Goal: Task Accomplishment & Management: Complete application form

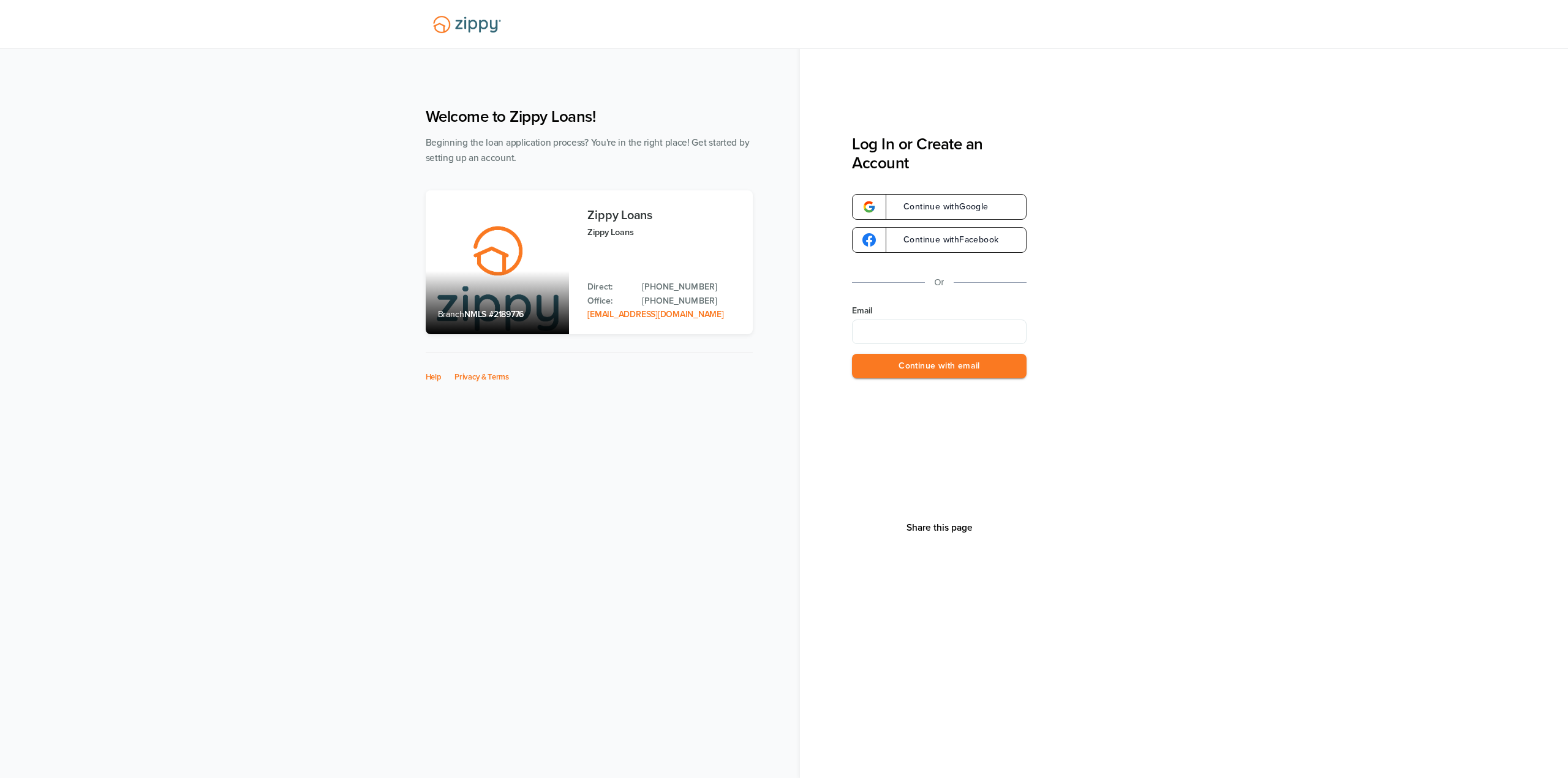
type input "**********"
click at [928, 366] on button "Continue with email" at bounding box center [939, 366] width 175 height 25
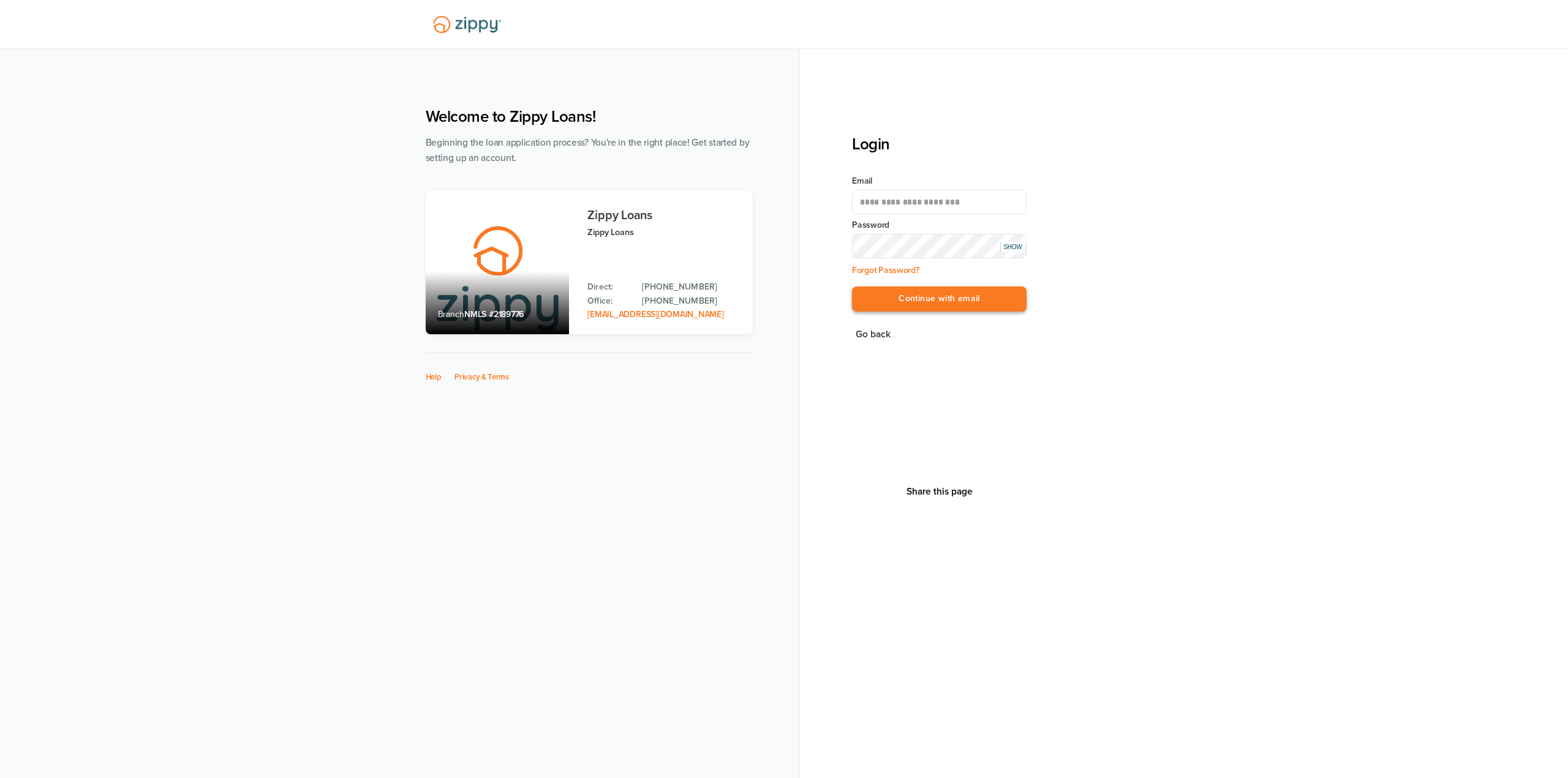
click at [926, 295] on button "Continue with email" at bounding box center [939, 299] width 175 height 25
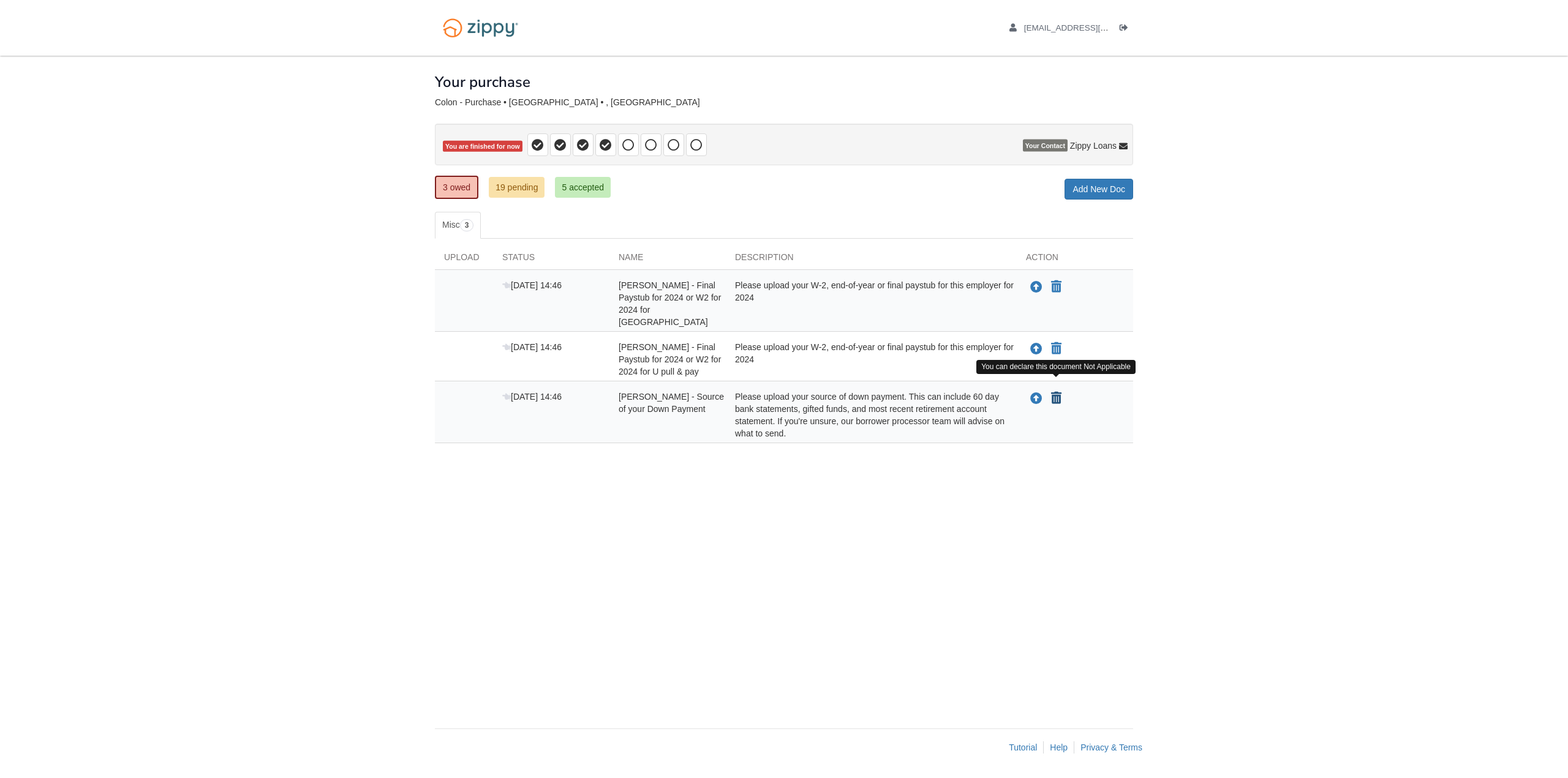
click at [1058, 392] on icon "Declare Carlos Colon - Source of your Down Payment not applicable" at bounding box center [1056, 398] width 10 height 13
type input "**********"
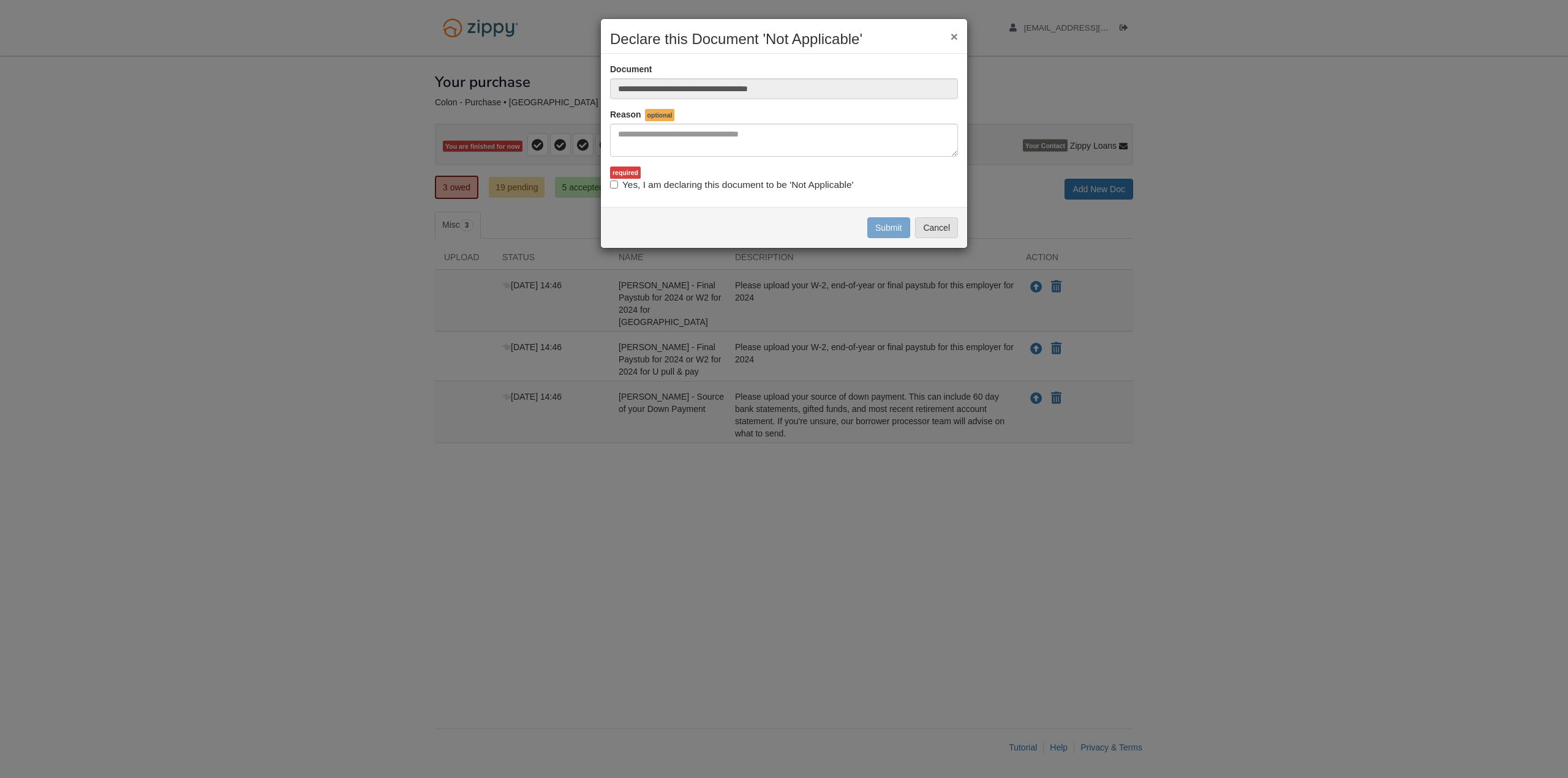
click at [668, 184] on label "Yes, I am declaring this document to be 'Not Applicable'" at bounding box center [732, 185] width 243 height 13
click at [709, 127] on textarea "Reasons Why" at bounding box center [784, 140] width 348 height 33
type textarea "**********"
click at [889, 228] on button "Submit" at bounding box center [889, 228] width 43 height 21
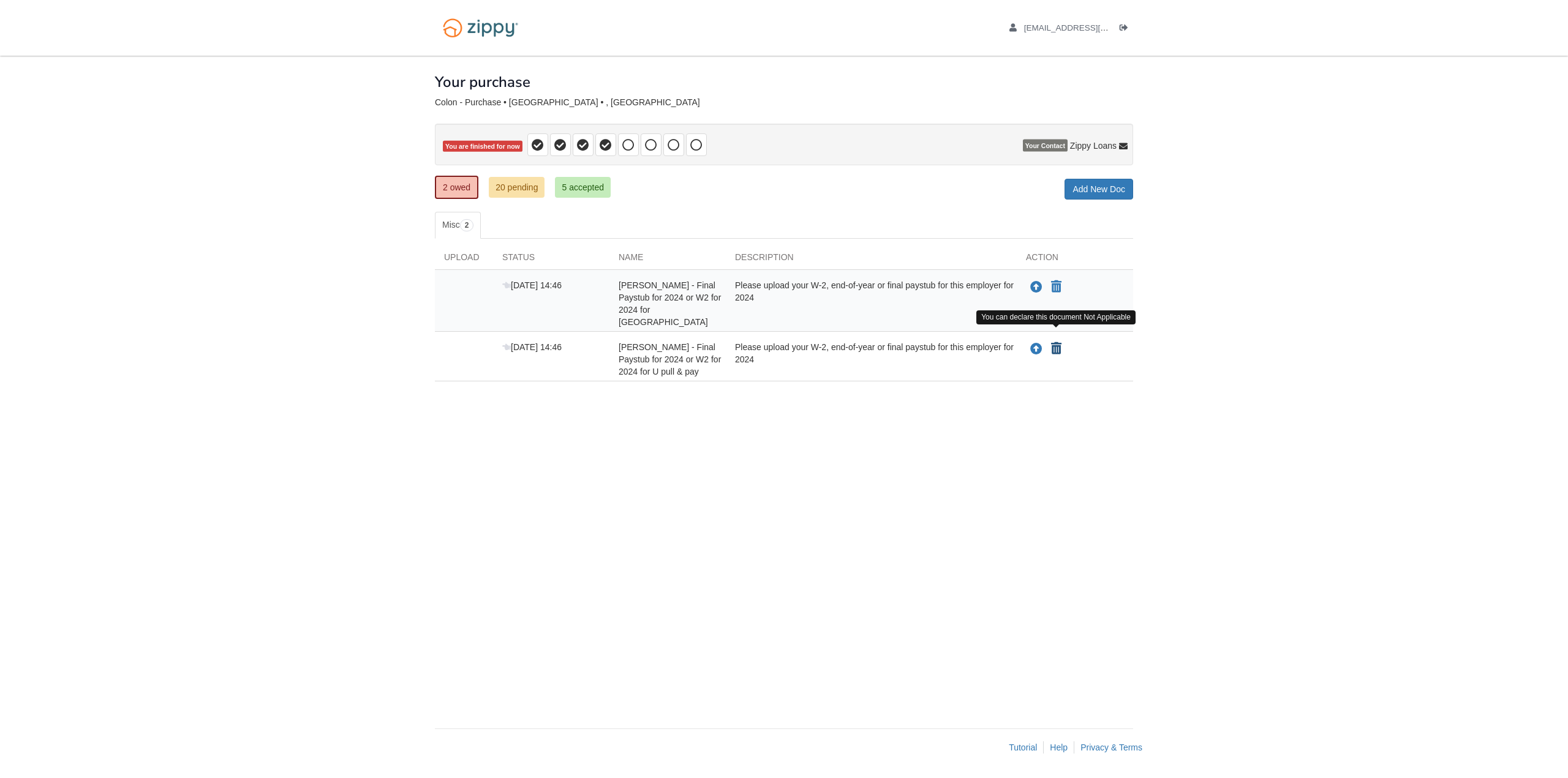
click at [1055, 343] on icon "Declare Carlos Colon - Final Paystub for 2024 or W2 for 2024 for U pull & pay n…" at bounding box center [1056, 349] width 10 height 13
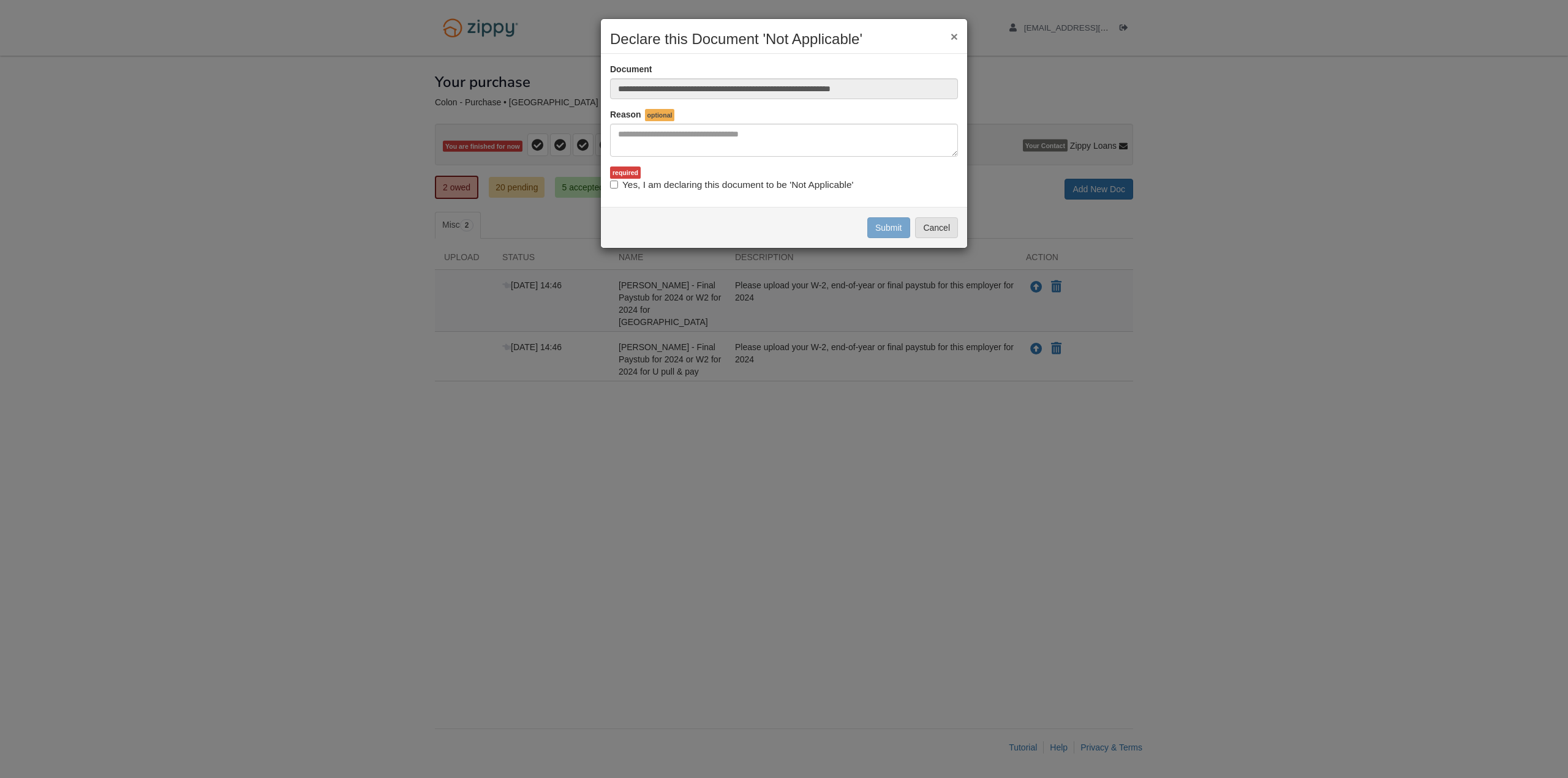
click at [634, 190] on label "Yes, I am declaring this document to be 'Not Applicable'" at bounding box center [732, 185] width 243 height 13
click at [900, 232] on button "Submit" at bounding box center [889, 228] width 43 height 21
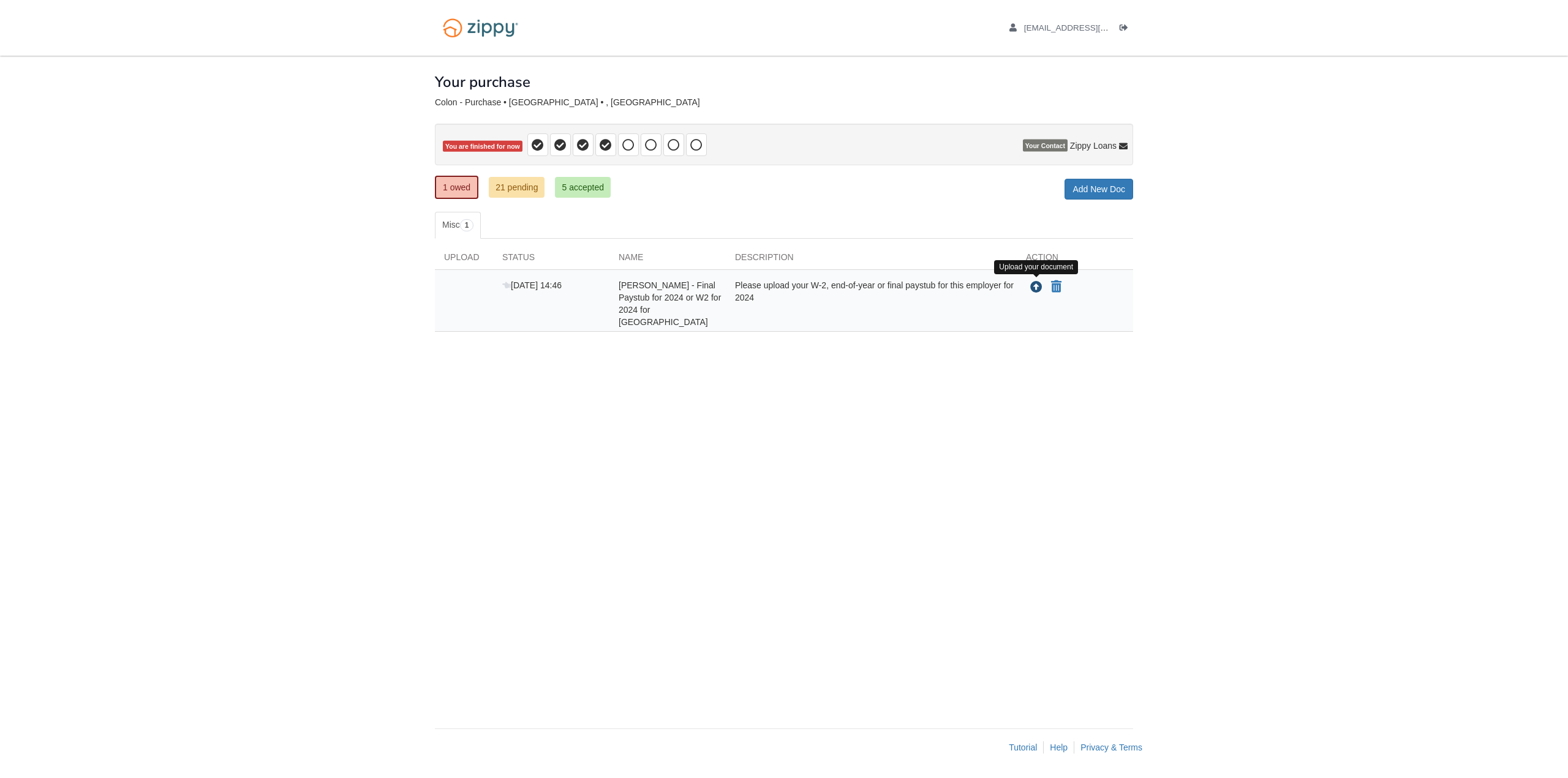
click at [1036, 286] on icon "Upload Carlos Colon - Final Paystub for 2024 or W2 for 2024 for IAA" at bounding box center [1036, 287] width 13 height 13
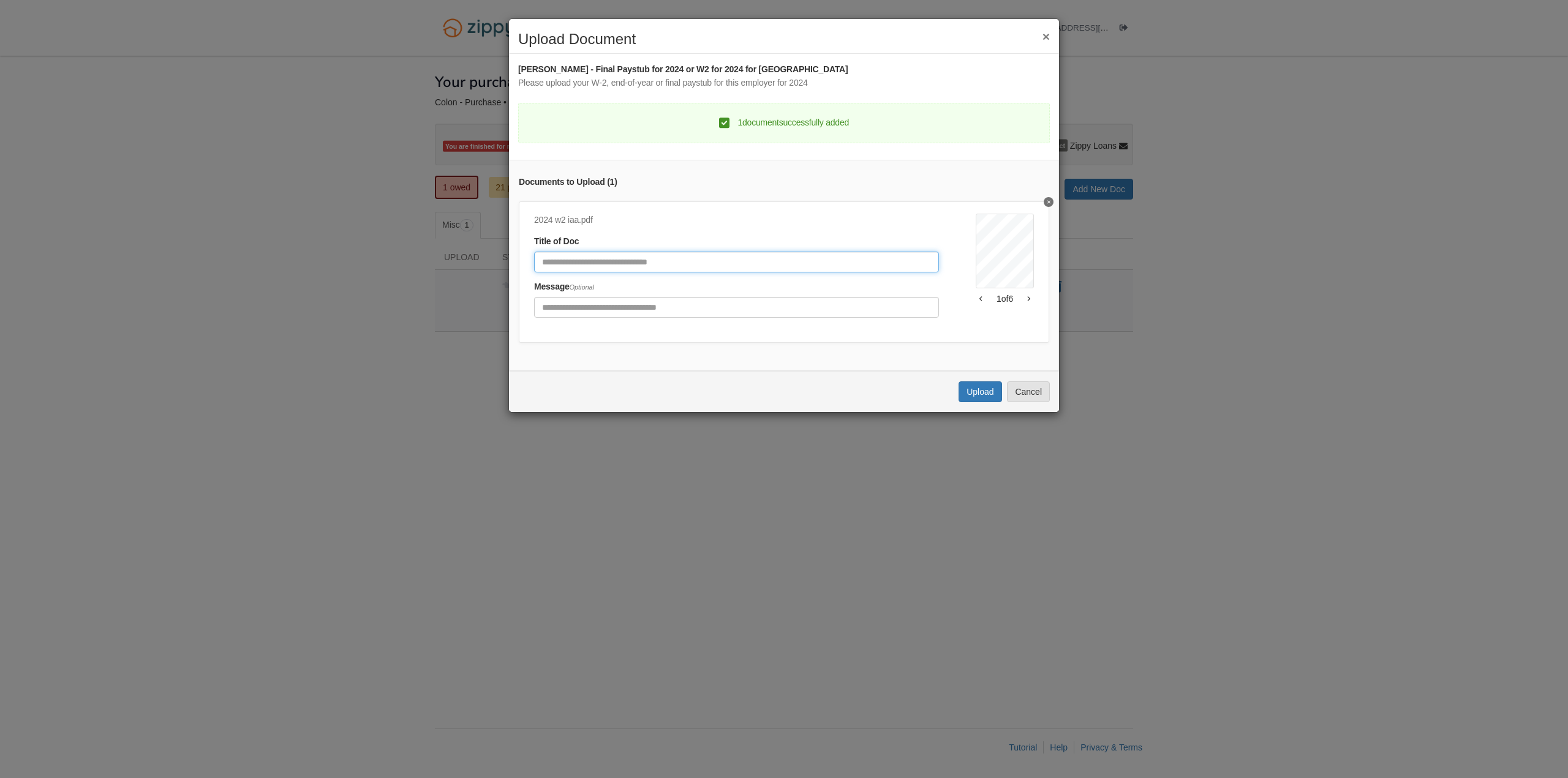
click at [745, 261] on input "Document Title" at bounding box center [736, 262] width 405 height 21
type input "***"
click at [1007, 402] on button "Cancel" at bounding box center [1028, 392] width 43 height 21
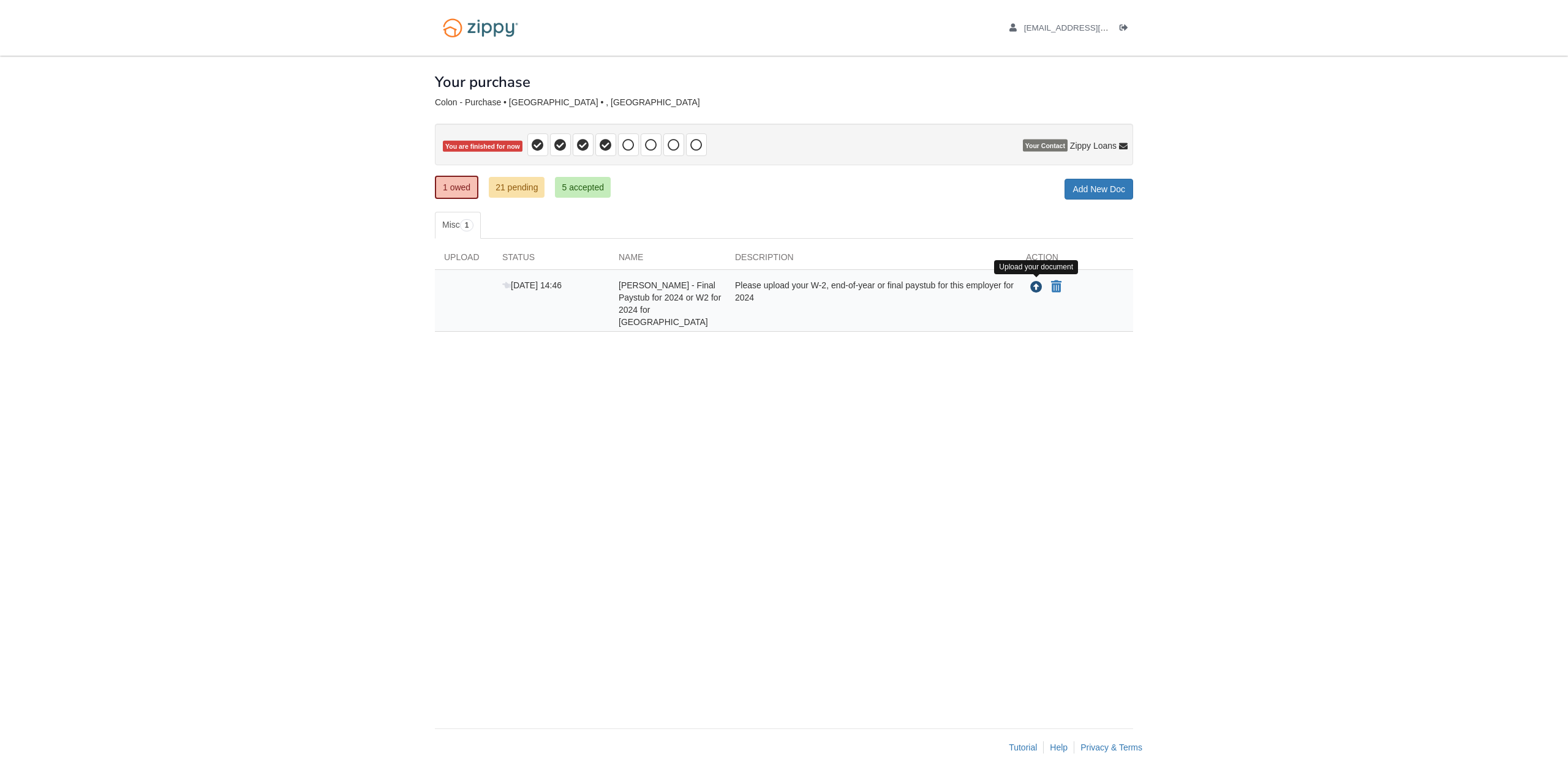
click at [1038, 289] on icon "Upload Carlos Colon - Final Paystub for 2024 or W2 for 2024 for IAA" at bounding box center [1036, 287] width 13 height 13
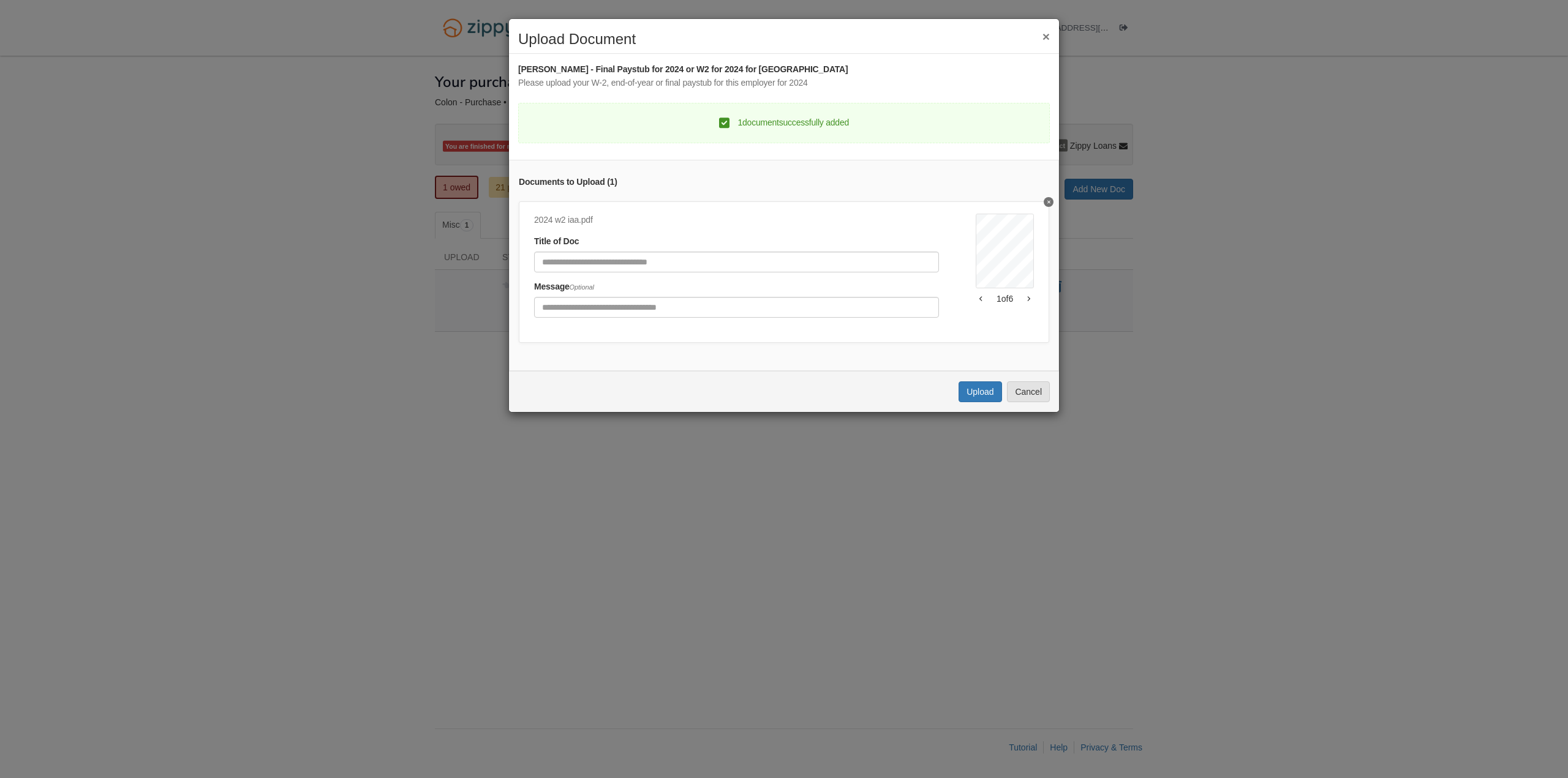
click at [706, 250] on div "Title of Doc" at bounding box center [736, 254] width 405 height 37
click at [705, 260] on input "Document Title" at bounding box center [736, 262] width 405 height 21
type input "***"
click at [967, 402] on button "Upload" at bounding box center [980, 392] width 43 height 21
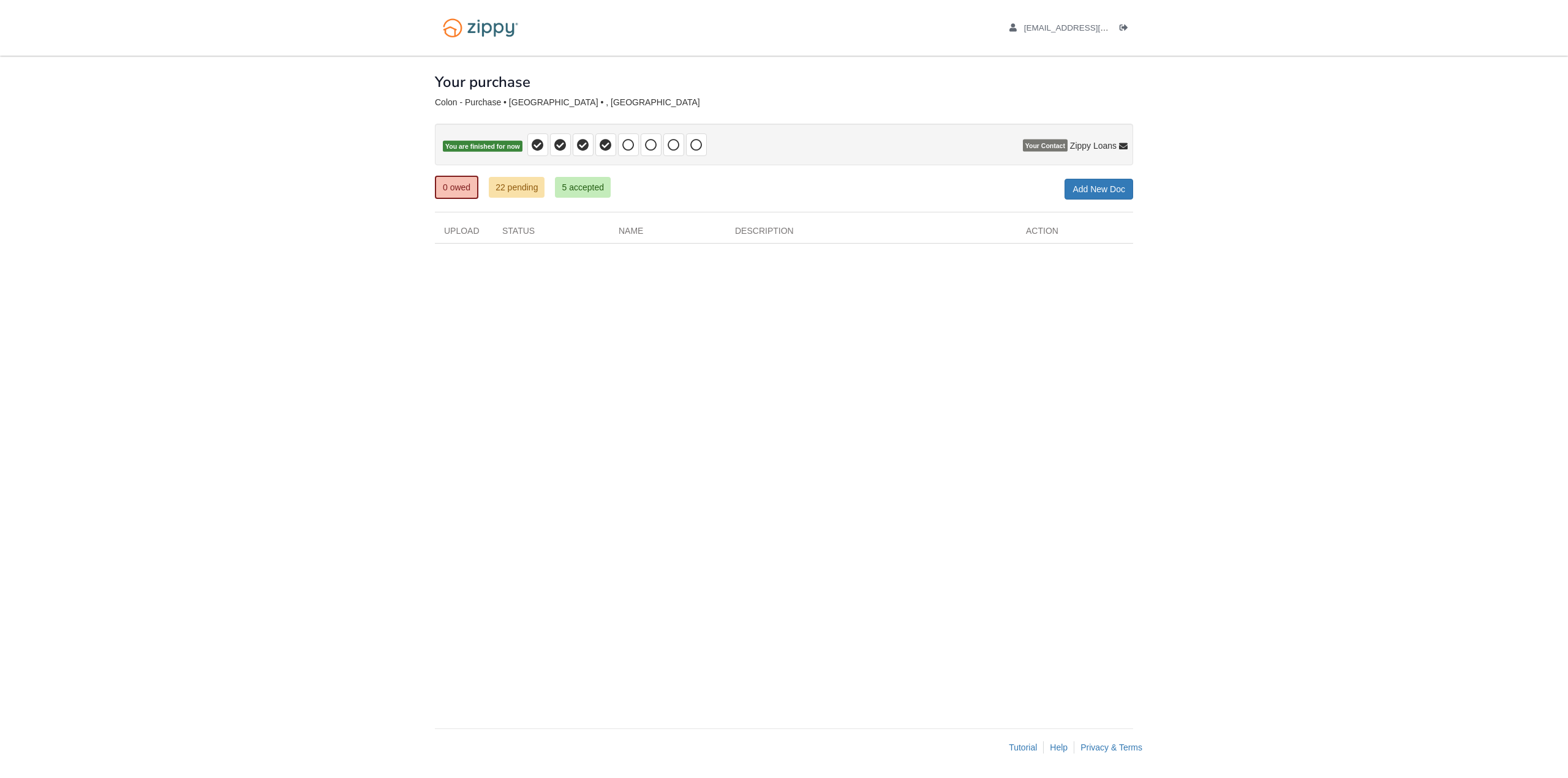
click at [520, 457] on div "× × × Pending Add Document Notice document will be included in the email sent t…" at bounding box center [784, 386] width 698 height 660
click at [622, 146] on icon at bounding box center [628, 145] width 13 height 13
click at [478, 135] on p "You are finished for now" at bounding box center [784, 144] width 698 height 41
click at [482, 146] on span "You are finished for now" at bounding box center [482, 147] width 79 height 12
click at [1033, 149] on span "Your Contact" at bounding box center [1045, 146] width 44 height 13
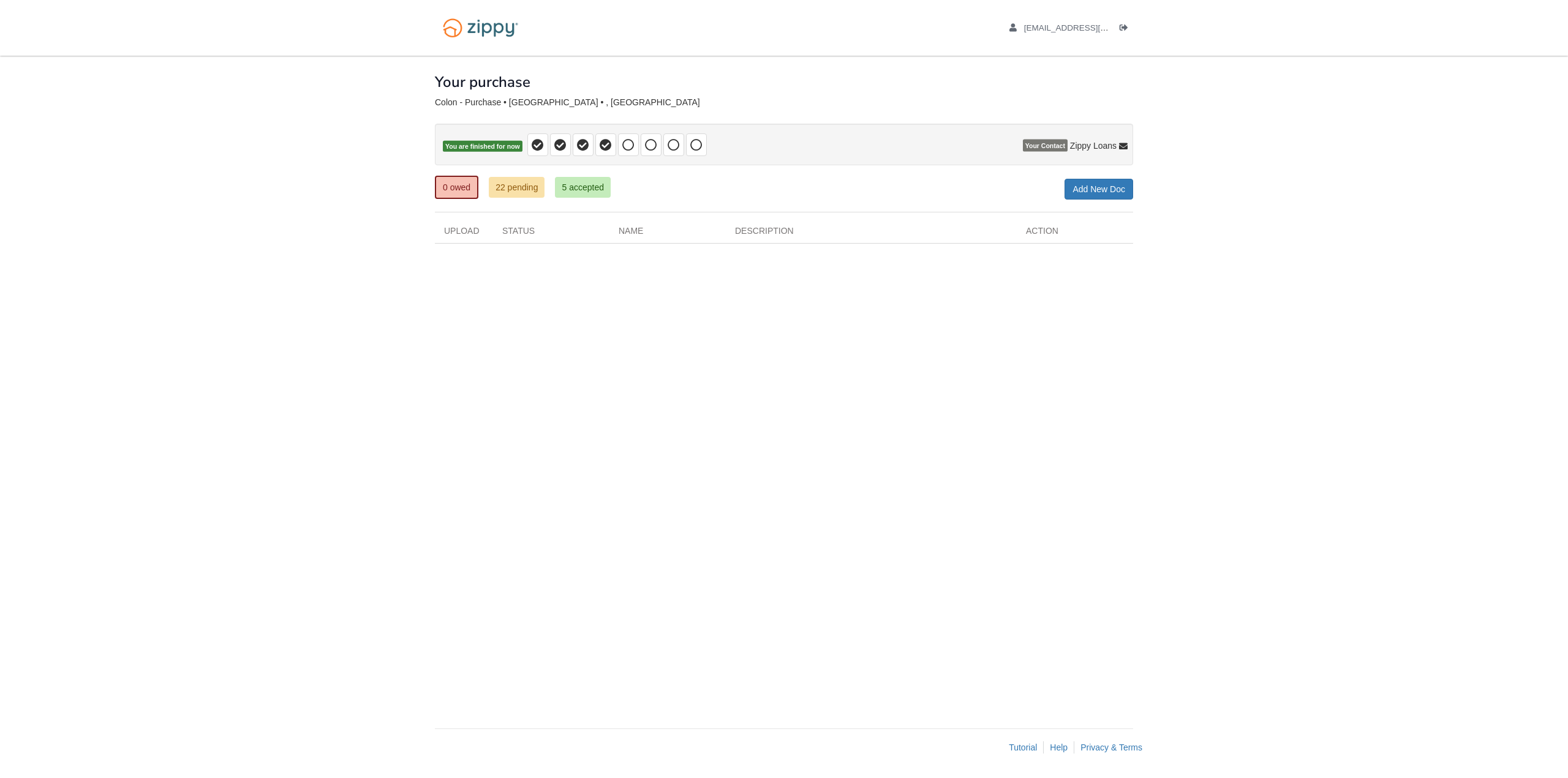
click at [498, 78] on h1 "Your purchase" at bounding box center [482, 81] width 96 height 16
click at [504, 32] on img at bounding box center [480, 28] width 91 height 31
